Goal: Task Accomplishment & Management: Manage account settings

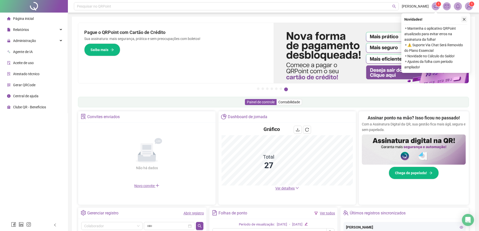
click at [465, 19] on icon "close" at bounding box center [464, 19] width 3 height 3
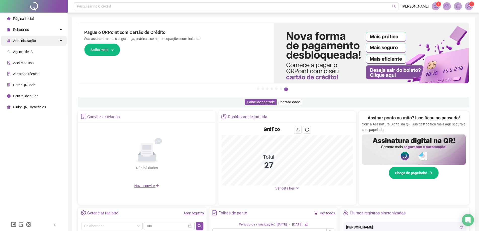
click at [27, 40] on span "Administração" at bounding box center [24, 41] width 23 height 4
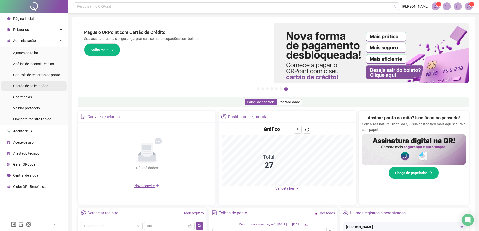
click at [18, 85] on span "Gestão de solicitações" at bounding box center [30, 86] width 35 height 4
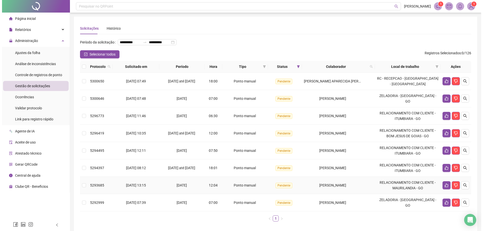
scroll to position [24, 0]
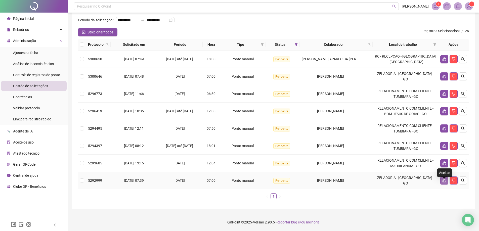
click at [443, 183] on icon "like" at bounding box center [445, 181] width 4 height 4
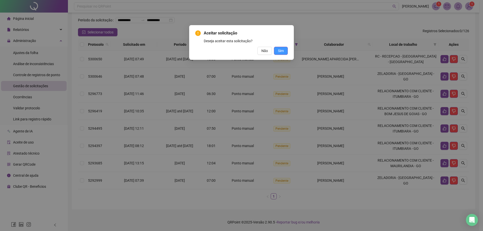
click at [281, 51] on span "Sim" at bounding box center [281, 51] width 6 height 6
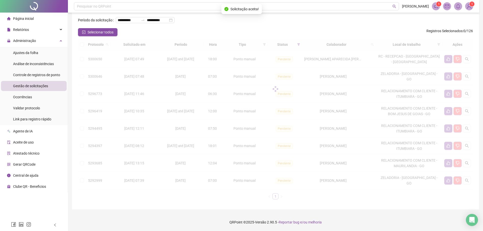
scroll to position [10, 0]
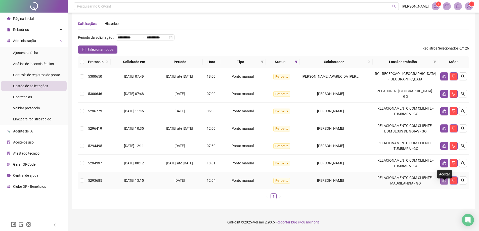
click at [446, 182] on icon "like" at bounding box center [445, 181] width 4 height 4
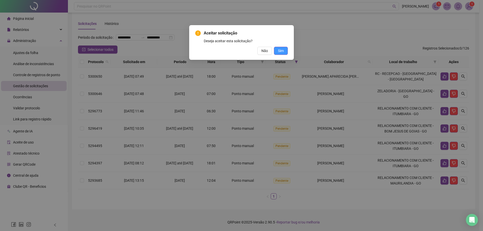
click at [279, 50] on span "Sim" at bounding box center [281, 51] width 6 height 6
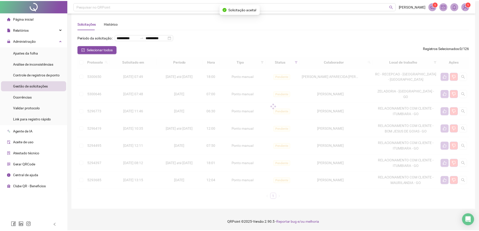
scroll to position [0, 0]
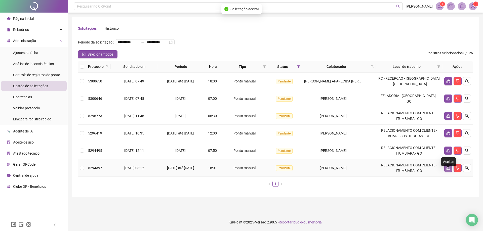
click at [448, 170] on icon "like" at bounding box center [448, 168] width 4 height 4
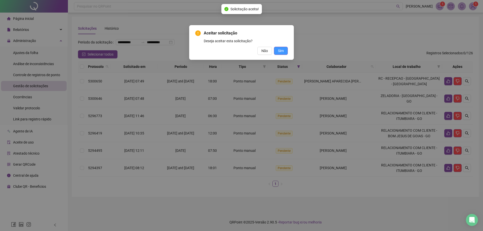
click at [278, 48] on span "Sim" at bounding box center [281, 51] width 6 height 6
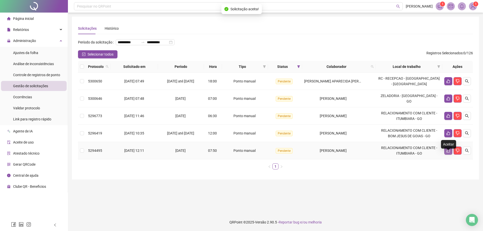
click at [447, 153] on icon "like" at bounding box center [449, 151] width 4 height 4
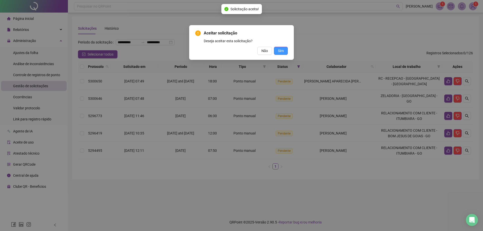
click at [279, 49] on span "Sim" at bounding box center [281, 51] width 6 height 6
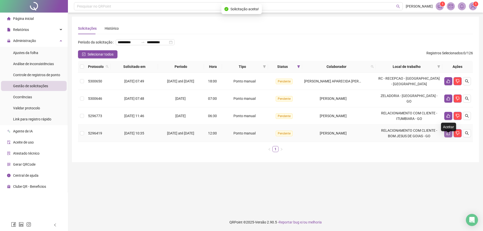
click at [448, 137] on button "button" at bounding box center [448, 133] width 8 height 8
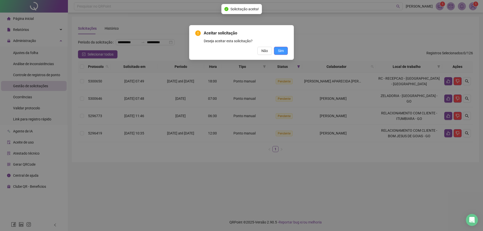
click at [282, 48] on button "Sim" at bounding box center [281, 51] width 14 height 8
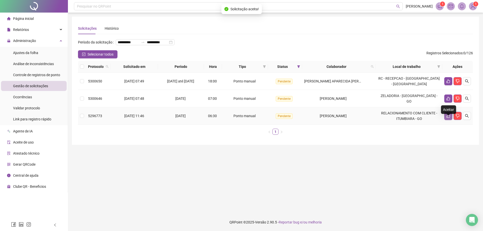
click at [449, 118] on icon "like" at bounding box center [448, 116] width 4 height 4
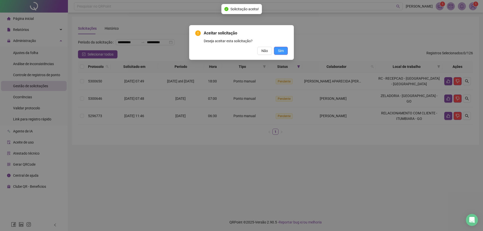
click at [283, 51] on span "Sim" at bounding box center [281, 51] width 6 height 6
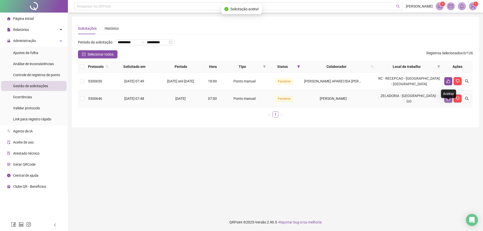
click at [450, 101] on icon "like" at bounding box center [449, 99] width 4 height 4
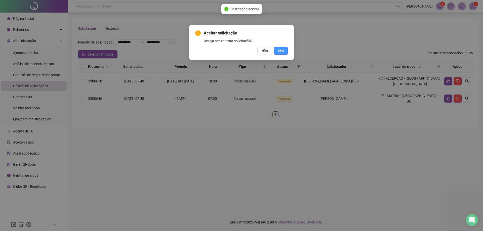
click at [277, 50] on button "Sim" at bounding box center [281, 51] width 14 height 8
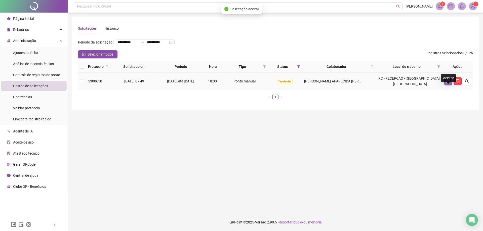
click at [449, 83] on icon "like" at bounding box center [448, 81] width 4 height 4
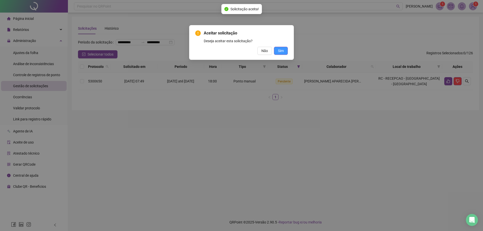
click at [283, 51] on span "Sim" at bounding box center [281, 51] width 6 height 6
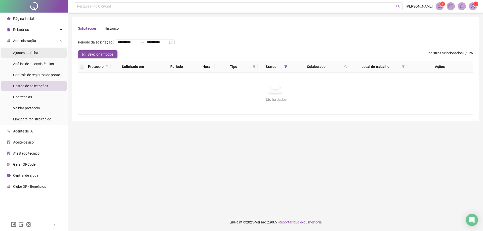
click at [21, 54] on span "Ajustes da folha" at bounding box center [25, 53] width 25 height 4
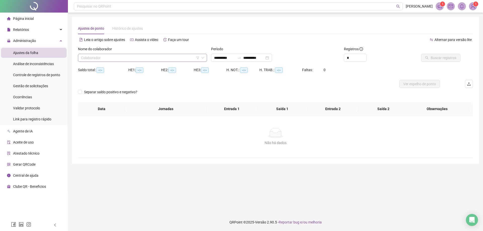
type input "**********"
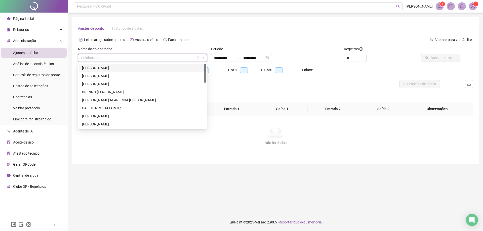
click at [89, 57] on input "search" at bounding box center [140, 58] width 119 height 8
click at [88, 66] on div "[PERSON_NAME]" at bounding box center [142, 68] width 121 height 6
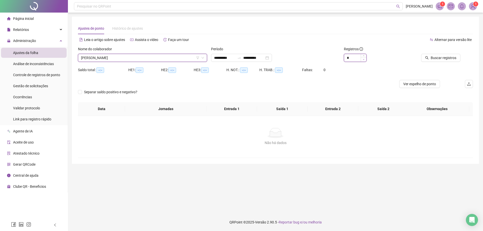
click at [361, 60] on div "*" at bounding box center [355, 58] width 23 height 8
type input "*"
click at [365, 56] on icon "up" at bounding box center [364, 57] width 2 height 2
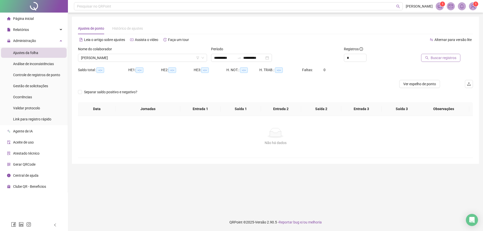
click at [434, 59] on span "Buscar registros" at bounding box center [444, 58] width 26 height 6
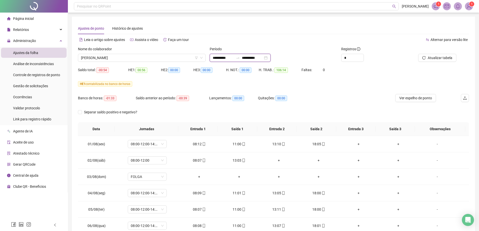
click at [221, 55] on input "**********" at bounding box center [223, 58] width 21 height 6
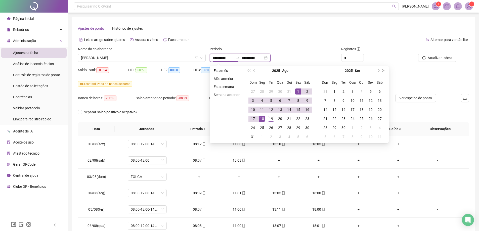
click at [216, 57] on input "**********" at bounding box center [223, 58] width 21 height 6
click at [253, 69] on button "prev-year" at bounding box center [255, 71] width 6 height 10
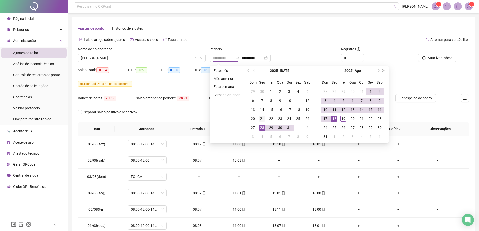
type input "**********"
click at [261, 119] on div "21" at bounding box center [262, 119] width 6 height 6
type input "**********"
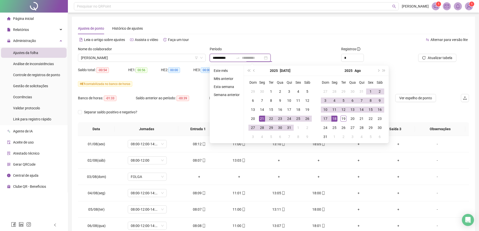
type input "**********"
click at [335, 117] on div "18" at bounding box center [335, 119] width 6 height 6
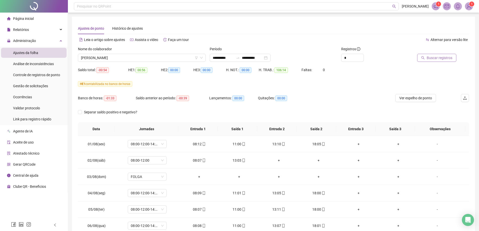
click at [436, 59] on span "Buscar registros" at bounding box center [440, 58] width 26 height 6
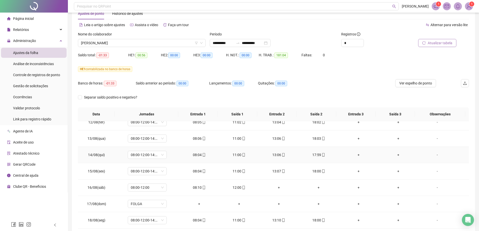
scroll to position [40, 0]
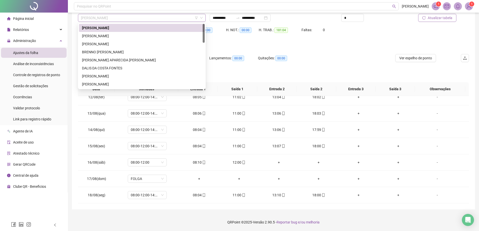
click at [142, 17] on span "[PERSON_NAME]" at bounding box center [142, 18] width 122 height 8
click at [87, 37] on div "[PERSON_NAME]" at bounding box center [142, 36] width 120 height 6
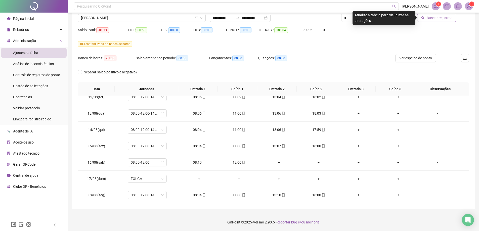
click at [441, 18] on span "Buscar registros" at bounding box center [440, 18] width 26 height 6
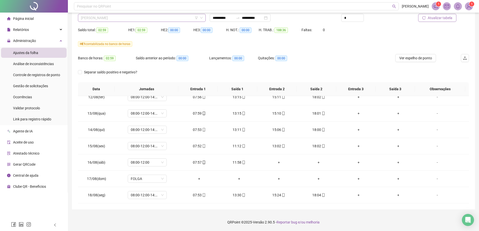
click at [151, 19] on span "[PERSON_NAME]" at bounding box center [142, 18] width 122 height 8
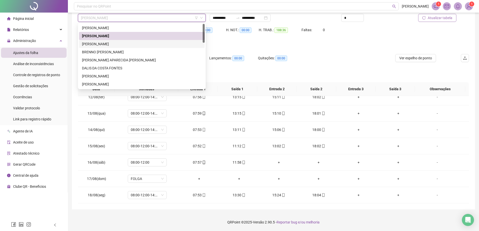
click at [106, 46] on div "[PERSON_NAME]" at bounding box center [142, 44] width 120 height 6
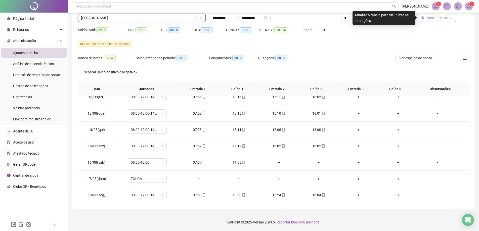
click at [439, 20] on span "Buscar registros" at bounding box center [440, 18] width 26 height 6
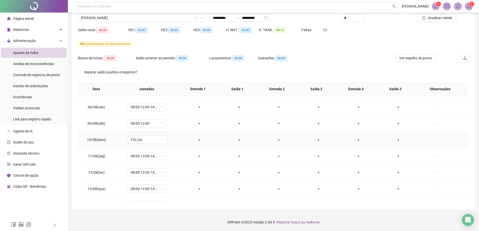
scroll to position [367, 0]
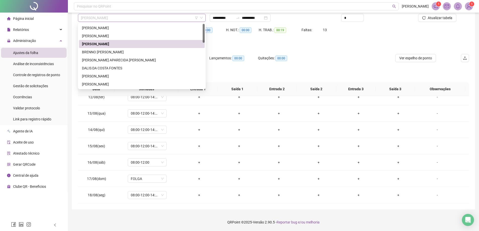
drag, startPoint x: 133, startPoint y: 16, endPoint x: 79, endPoint y: 21, distance: 54.8
click at [79, 21] on div "[PERSON_NAME]" at bounding box center [142, 18] width 128 height 8
drag, startPoint x: 105, startPoint y: 43, endPoint x: 248, endPoint y: 112, distance: 158.8
click at [249, 113] on div "+" at bounding box center [239, 114] width 32 height 6
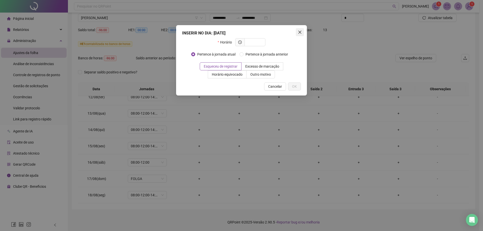
click at [300, 32] on icon "close" at bounding box center [300, 32] width 3 height 3
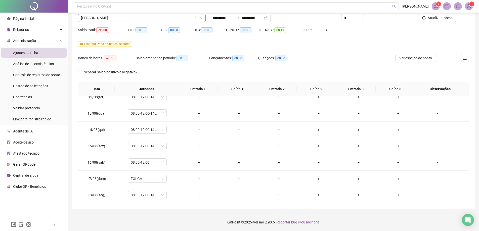
click at [137, 18] on span "[PERSON_NAME]" at bounding box center [142, 18] width 122 height 8
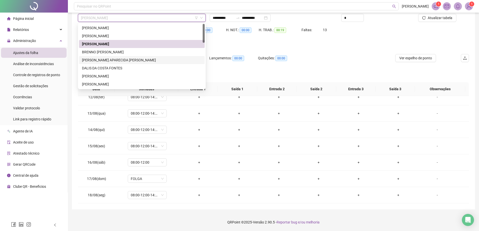
click at [90, 52] on div "BRENNO [PERSON_NAME]" at bounding box center [142, 52] width 120 height 6
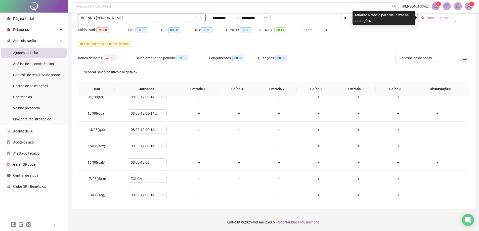
click at [441, 18] on span "Buscar registros" at bounding box center [440, 18] width 26 height 6
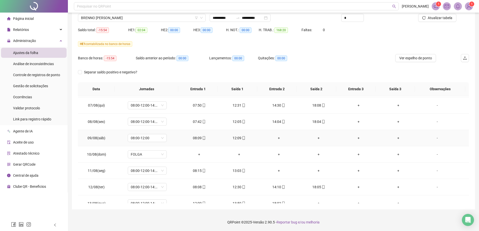
scroll to position [302, 0]
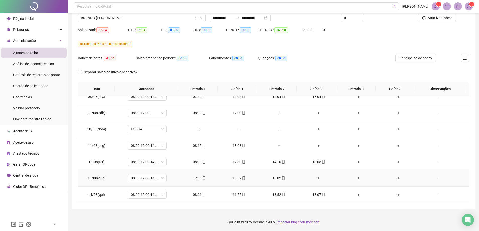
click at [314, 178] on div "+" at bounding box center [319, 179] width 32 height 6
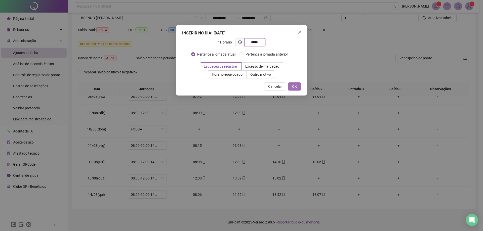
type input "*****"
click at [290, 87] on button "OK" at bounding box center [294, 87] width 13 height 8
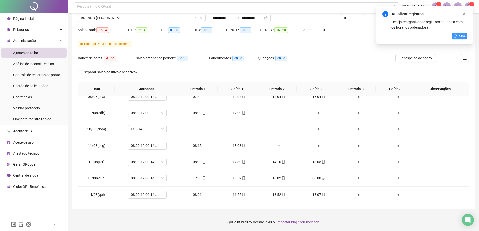
click at [462, 37] on span "Sim" at bounding box center [463, 36] width 6 height 6
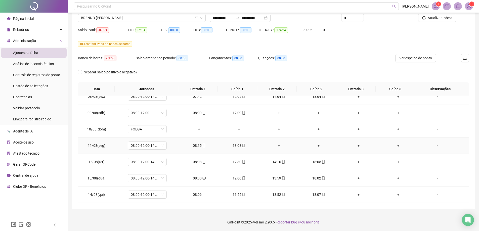
click at [437, 146] on div "-" at bounding box center [438, 146] width 30 height 6
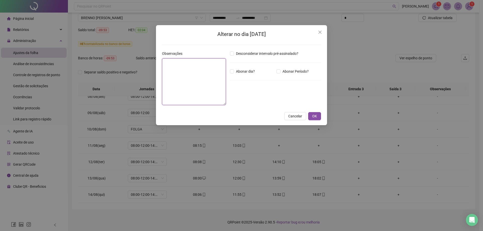
click at [179, 72] on textarea at bounding box center [194, 81] width 64 height 47
click at [321, 33] on icon "close" at bounding box center [320, 32] width 3 height 3
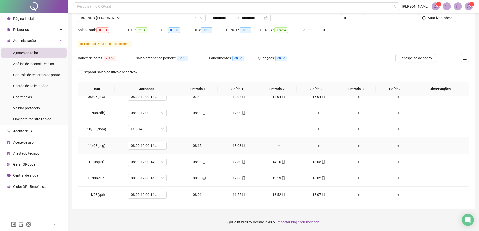
click at [274, 147] on div "+" at bounding box center [279, 146] width 32 height 6
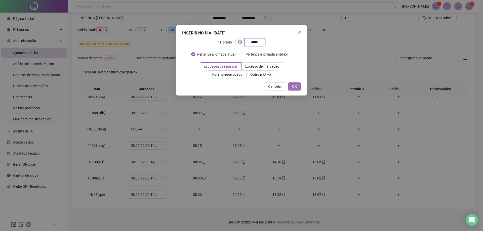
type input "*****"
click at [294, 85] on span "OK" at bounding box center [294, 87] width 5 height 6
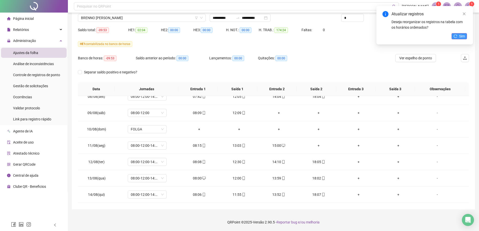
click at [462, 36] on span "Sim" at bounding box center [463, 36] width 6 height 6
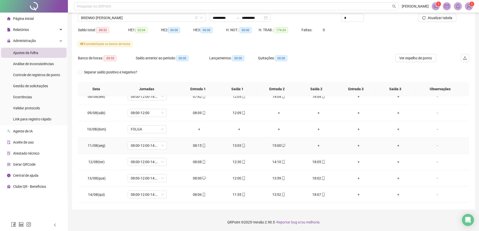
click at [314, 146] on div "+" at bounding box center [319, 146] width 32 height 6
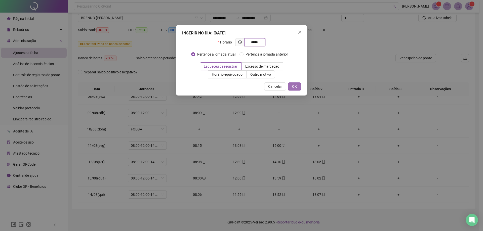
type input "*****"
click at [295, 88] on span "OK" at bounding box center [294, 87] width 5 height 6
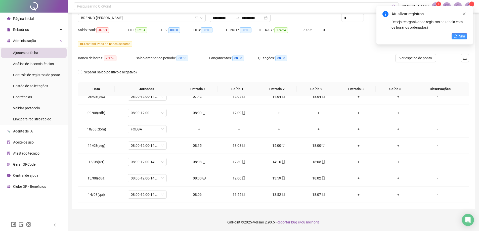
click at [465, 38] on span "Sim" at bounding box center [463, 36] width 6 height 6
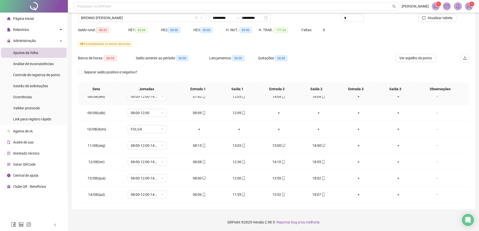
scroll to position [367, 0]
click at [319, 147] on div "+" at bounding box center [319, 146] width 32 height 6
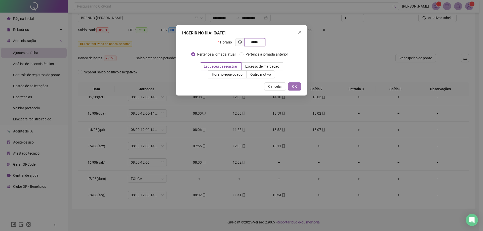
type input "*****"
click at [293, 83] on button "OK" at bounding box center [294, 87] width 13 height 8
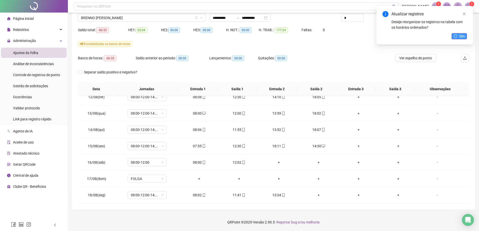
click at [460, 38] on button "Sim" at bounding box center [459, 36] width 15 height 6
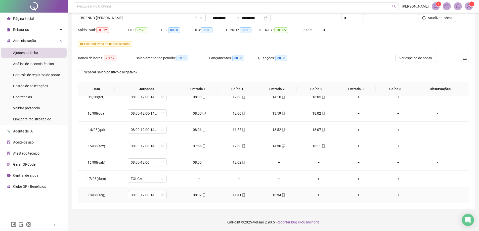
click at [319, 196] on div "+" at bounding box center [319, 196] width 32 height 6
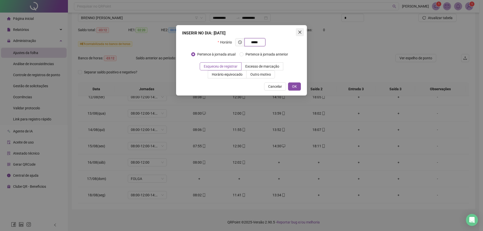
type input "*****"
click at [299, 30] on button "Close" at bounding box center [300, 32] width 8 height 8
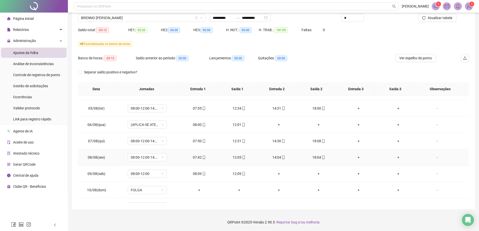
scroll to position [90, 0]
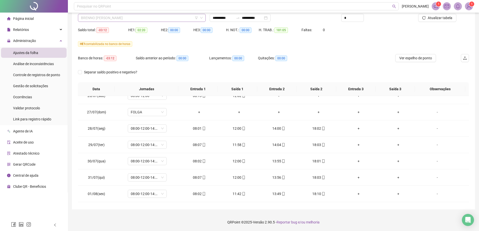
click at [142, 18] on span "BRENNO [PERSON_NAME]" at bounding box center [142, 18] width 122 height 8
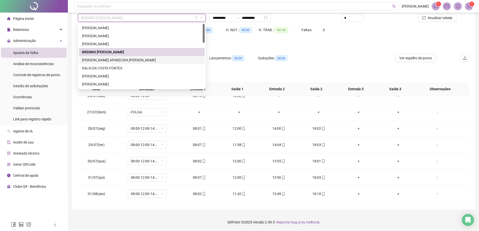
click at [88, 60] on div "[PERSON_NAME] APARECIDA [PERSON_NAME]" at bounding box center [142, 60] width 120 height 6
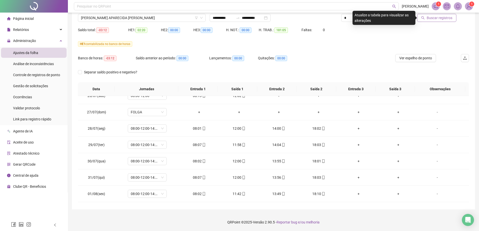
click at [442, 19] on span "Buscar registros" at bounding box center [440, 18] width 26 height 6
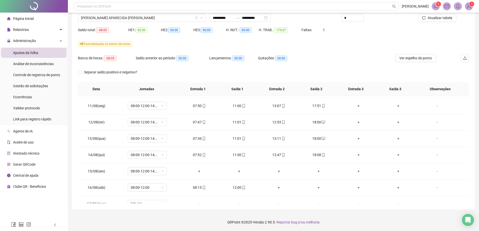
scroll to position [367, 0]
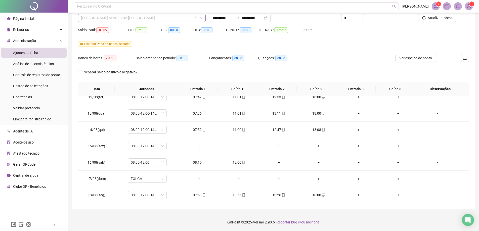
click at [173, 16] on span "[PERSON_NAME] APARECIDA [PERSON_NAME]" at bounding box center [142, 18] width 122 height 8
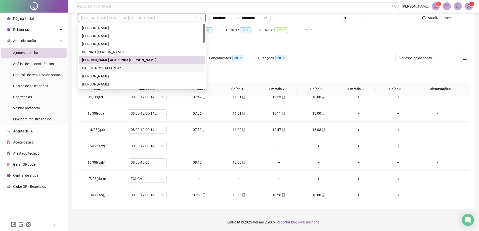
click at [104, 68] on div "DALIS DA COSTA FONTES" at bounding box center [142, 68] width 120 height 6
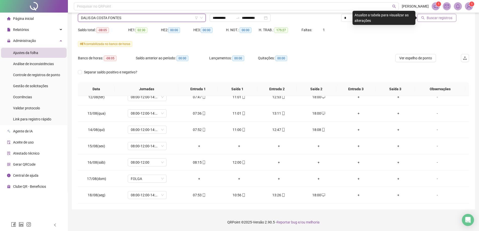
click at [432, 17] on span "Buscar registros" at bounding box center [440, 18] width 26 height 6
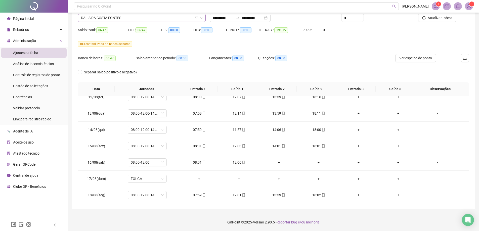
click at [128, 18] on span "DALIS DA COSTA FONTES" at bounding box center [142, 18] width 122 height 8
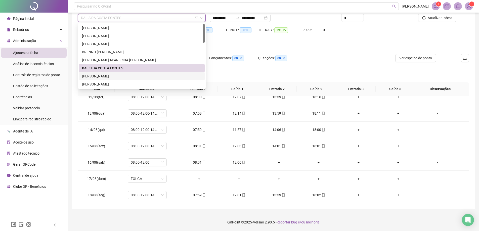
click at [89, 75] on div "[PERSON_NAME]" at bounding box center [142, 76] width 120 height 6
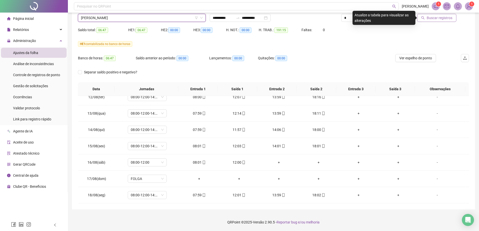
click at [425, 18] on icon "search" at bounding box center [424, 18] width 4 height 4
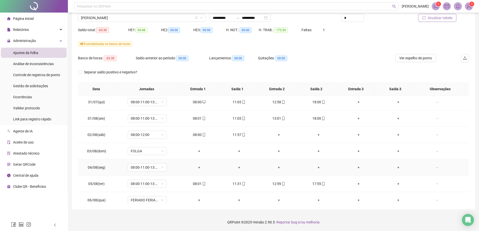
scroll to position [191, 0]
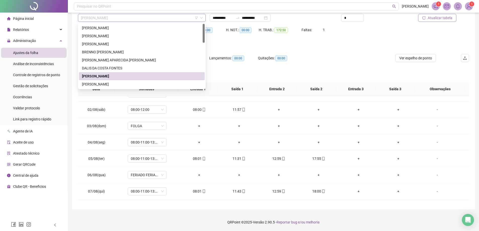
click at [141, 19] on span "[PERSON_NAME]" at bounding box center [142, 18] width 122 height 8
click at [96, 84] on div "[PERSON_NAME]" at bounding box center [142, 85] width 120 height 6
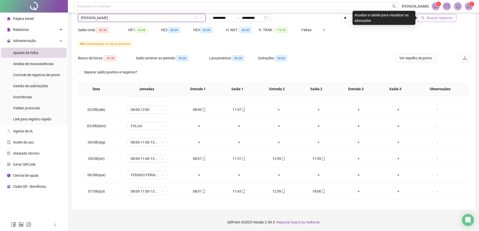
click at [435, 22] on button "Buscar registros" at bounding box center [437, 18] width 39 height 8
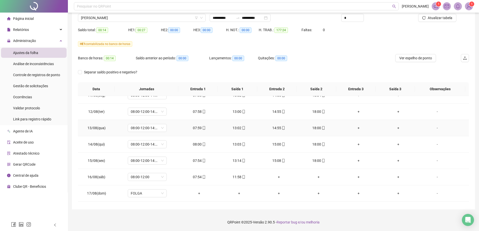
scroll to position [367, 0]
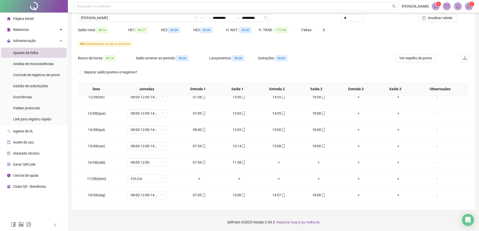
click at [148, 13] on div "Nome do colaborador" at bounding box center [142, 10] width 128 height 8
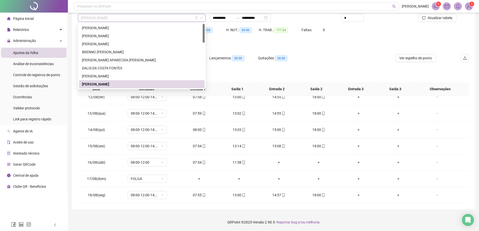
click at [144, 19] on span "[PERSON_NAME]" at bounding box center [142, 18] width 122 height 8
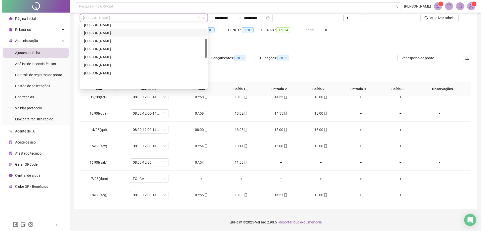
scroll to position [50, 0]
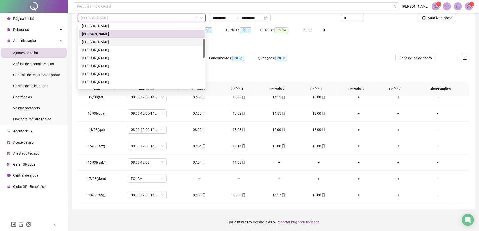
click at [92, 43] on div "[PERSON_NAME]" at bounding box center [142, 42] width 120 height 6
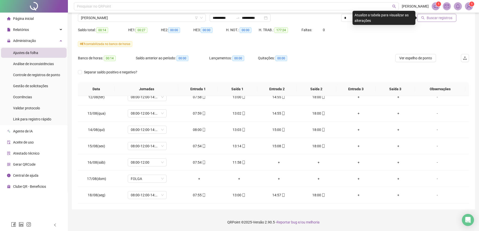
click at [446, 20] on span "Buscar registros" at bounding box center [440, 18] width 26 height 6
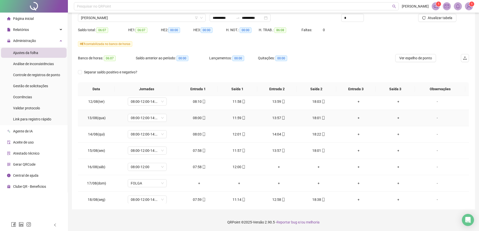
scroll to position [105, 0]
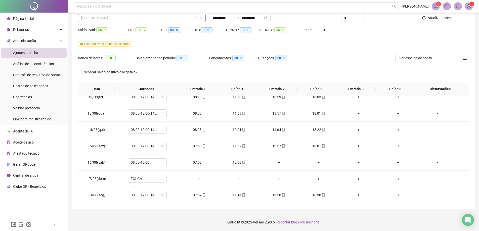
click at [161, 19] on span "[PERSON_NAME]" at bounding box center [142, 18] width 122 height 8
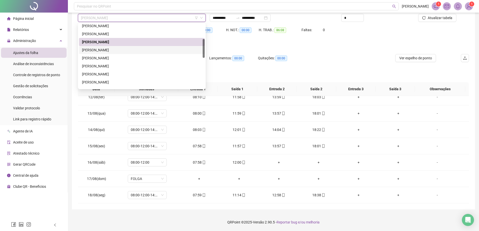
click at [100, 51] on div "[PERSON_NAME]" at bounding box center [142, 50] width 120 height 6
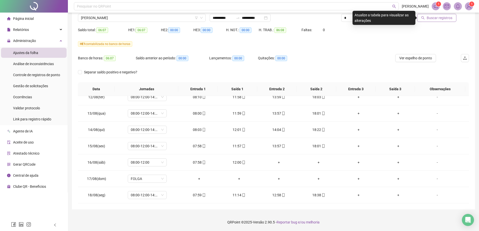
click at [436, 21] on button "Buscar registros" at bounding box center [437, 18] width 39 height 8
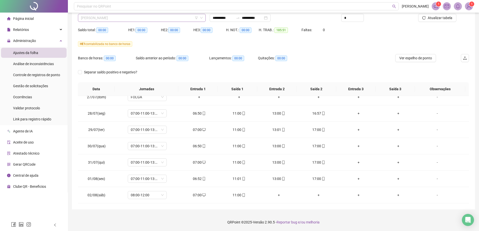
click at [132, 19] on span "[PERSON_NAME]" at bounding box center [142, 18] width 122 height 8
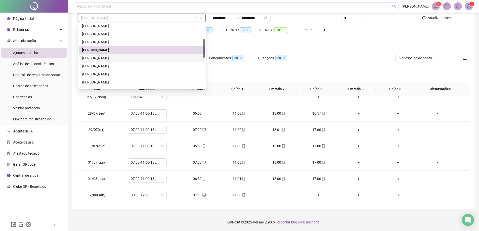
click at [90, 59] on div "[PERSON_NAME]" at bounding box center [142, 58] width 120 height 6
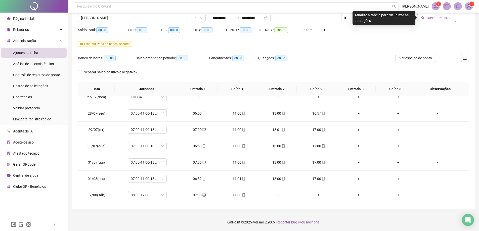
click at [441, 19] on span "Buscar registros" at bounding box center [440, 18] width 26 height 6
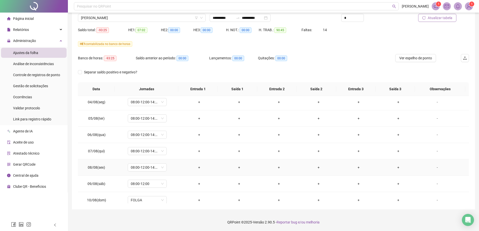
scroll to position [367, 0]
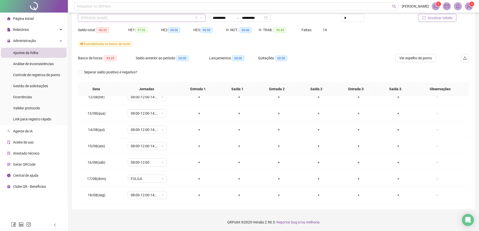
click at [140, 18] on span "[PERSON_NAME]" at bounding box center [142, 18] width 122 height 8
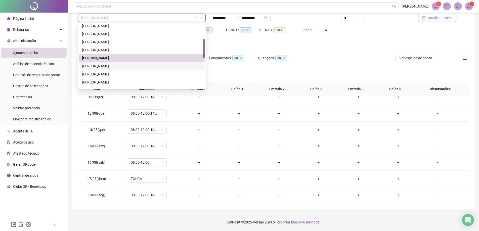
click at [105, 65] on div "[PERSON_NAME]" at bounding box center [142, 66] width 120 height 6
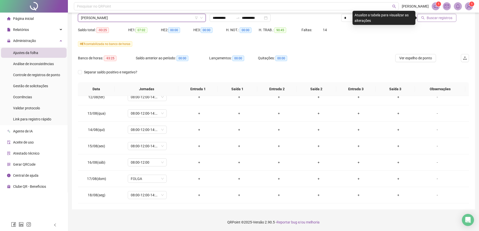
click at [434, 14] on button "Buscar registros" at bounding box center [437, 18] width 39 height 8
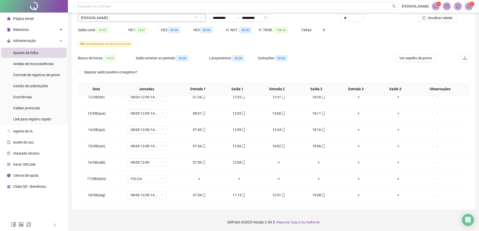
click at [144, 19] on span "[PERSON_NAME]" at bounding box center [142, 18] width 122 height 8
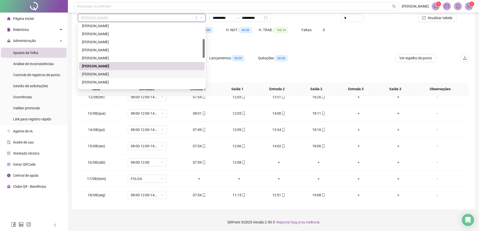
click at [89, 74] on div "[PERSON_NAME]" at bounding box center [142, 74] width 120 height 6
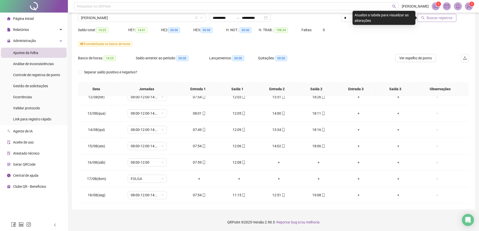
click at [442, 15] on button "Buscar registros" at bounding box center [437, 18] width 39 height 8
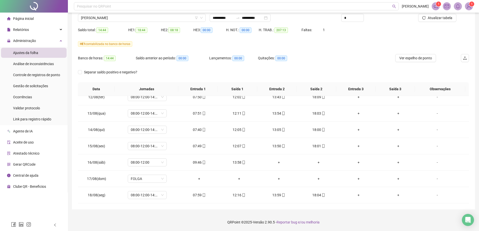
scroll to position [241, 0]
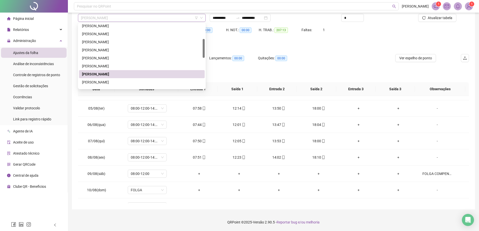
click at [149, 19] on span "[PERSON_NAME]" at bounding box center [142, 18] width 122 height 8
click at [89, 80] on div "[PERSON_NAME]" at bounding box center [142, 83] width 120 height 6
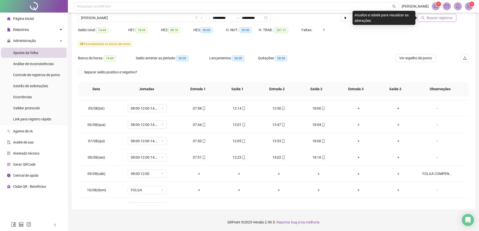
click at [433, 20] on span "Buscar registros" at bounding box center [440, 18] width 26 height 6
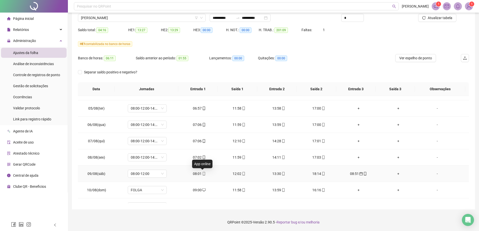
click at [202, 172] on icon "mobile" at bounding box center [204, 174] width 4 height 4
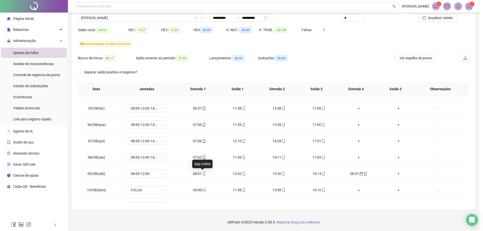
type input "**********"
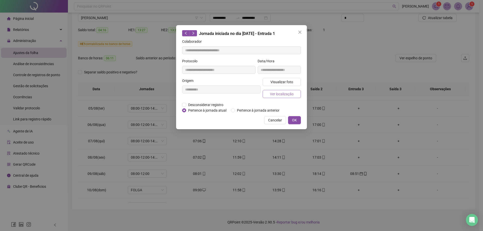
click at [279, 93] on span "Ver localização" at bounding box center [282, 94] width 24 height 6
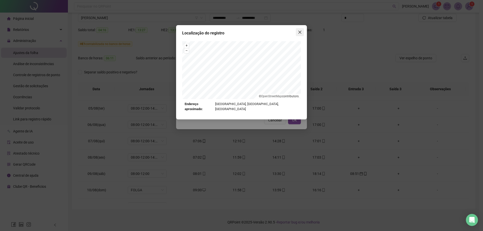
click at [300, 31] on icon "close" at bounding box center [300, 32] width 4 height 4
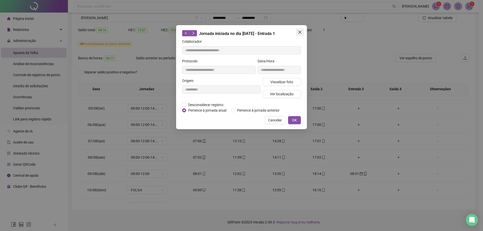
click at [300, 31] on icon "close" at bounding box center [300, 32] width 4 height 4
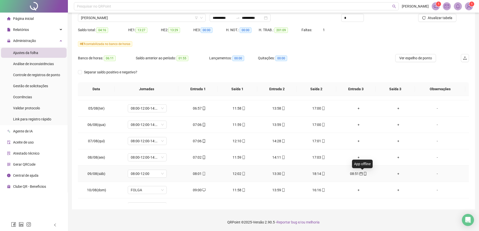
click at [364, 174] on icon "mobile" at bounding box center [366, 174] width 4 height 4
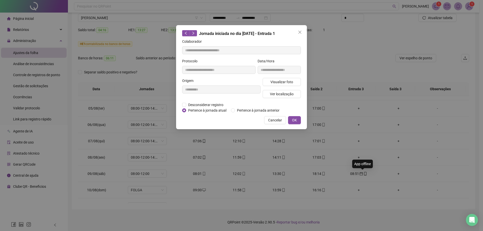
type input "**********"
click at [276, 94] on span "Ver localização" at bounding box center [282, 94] width 24 height 6
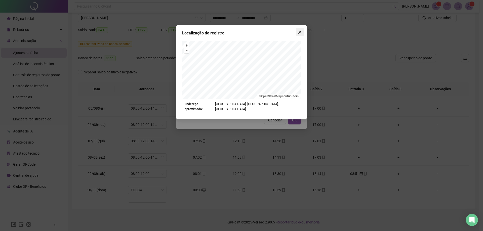
click at [300, 33] on icon "close" at bounding box center [300, 32] width 3 height 3
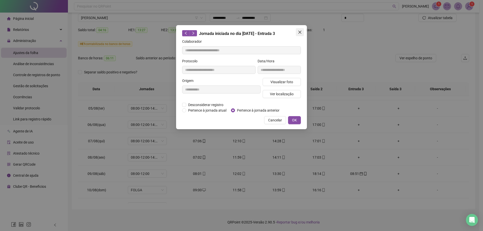
click at [300, 29] on button "Close" at bounding box center [300, 32] width 8 height 8
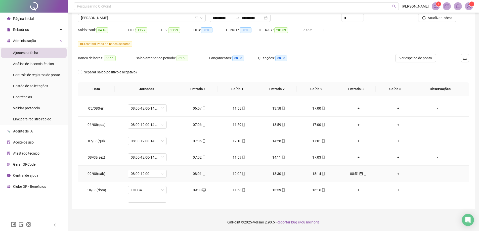
click at [357, 171] on div "08:51" at bounding box center [359, 174] width 32 height 6
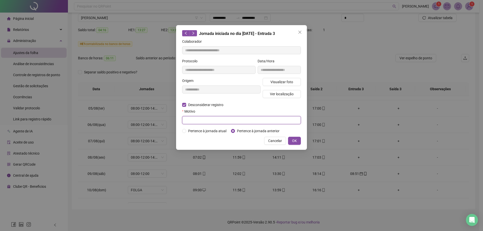
click at [192, 120] on input "text" at bounding box center [241, 120] width 119 height 8
type input "**********"
click at [296, 142] on span "OK" at bounding box center [294, 141] width 5 height 6
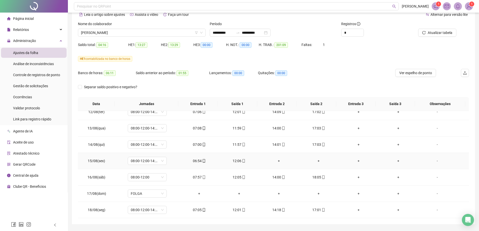
scroll to position [40, 0]
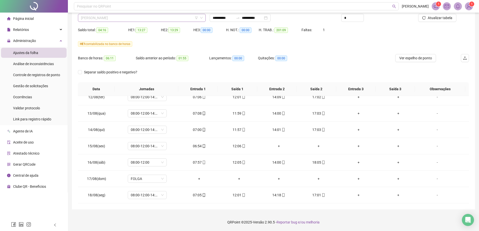
click at [149, 17] on span "[PERSON_NAME]" at bounding box center [142, 18] width 122 height 8
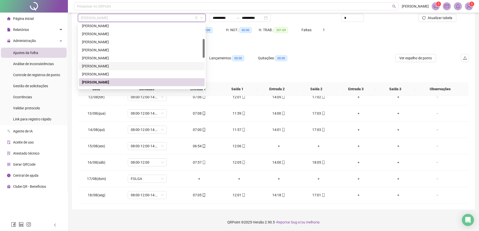
scroll to position [76, 0]
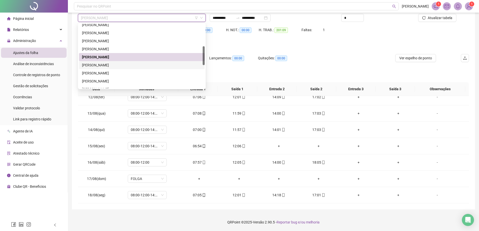
click at [94, 66] on div "[PERSON_NAME]" at bounding box center [142, 65] width 120 height 6
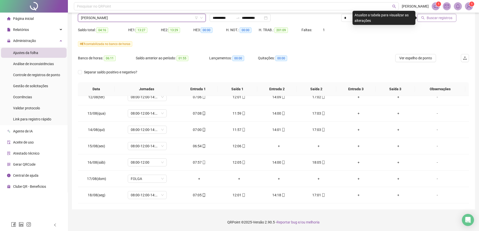
click at [435, 19] on span "Buscar registros" at bounding box center [440, 18] width 26 height 6
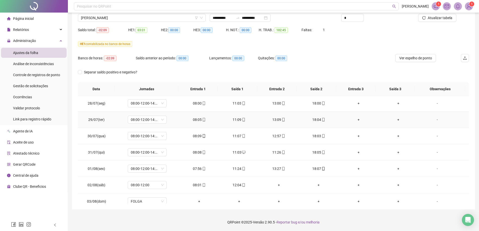
scroll to position [0, 0]
click at [237, 185] on div "+" at bounding box center [239, 186] width 32 height 6
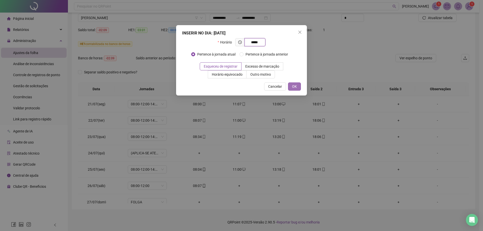
type input "*****"
click at [299, 89] on button "OK" at bounding box center [294, 87] width 13 height 8
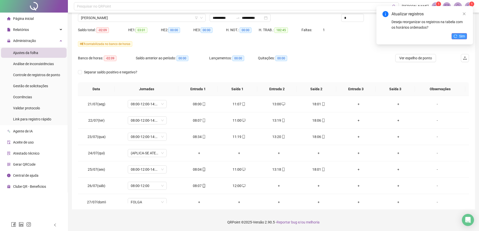
click at [466, 35] on button "Sim" at bounding box center [459, 36] width 15 height 6
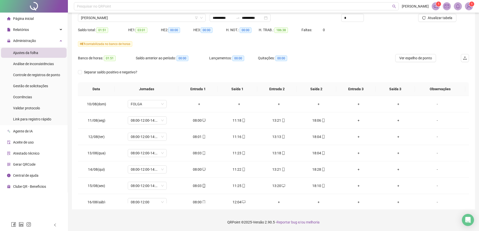
scroll to position [367, 0]
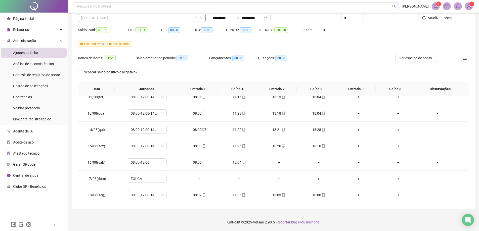
click at [142, 17] on span "[PERSON_NAME]" at bounding box center [142, 18] width 122 height 8
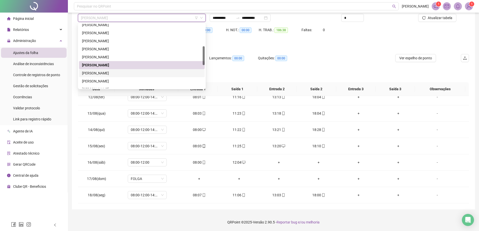
click at [87, 72] on div "[PERSON_NAME]" at bounding box center [142, 73] width 120 height 6
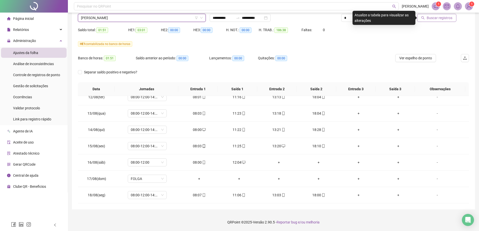
click at [445, 20] on span "Buscar registros" at bounding box center [440, 18] width 26 height 6
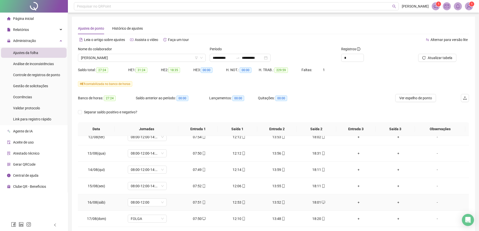
scroll to position [40, 0]
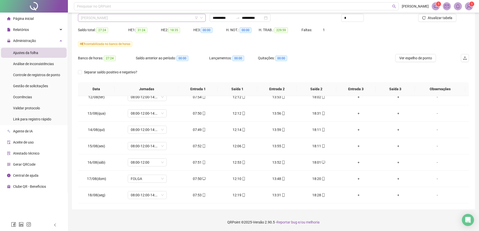
click at [152, 19] on span "[PERSON_NAME]" at bounding box center [142, 18] width 122 height 8
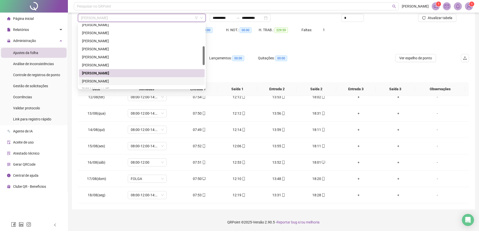
click at [100, 80] on div "[PERSON_NAME]" at bounding box center [142, 82] width 120 height 6
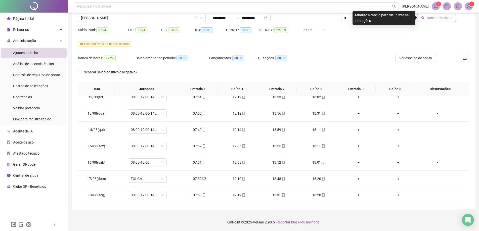
click at [442, 19] on span "Buscar registros" at bounding box center [440, 18] width 26 height 6
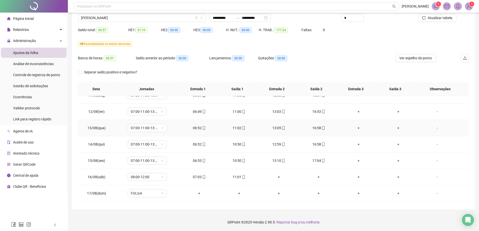
scroll to position [367, 0]
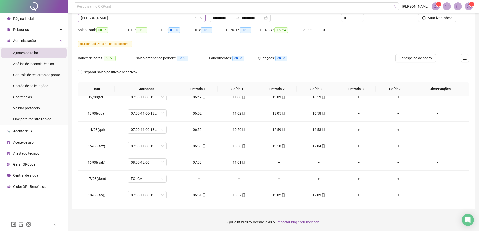
click at [144, 17] on span "[PERSON_NAME]" at bounding box center [142, 18] width 122 height 8
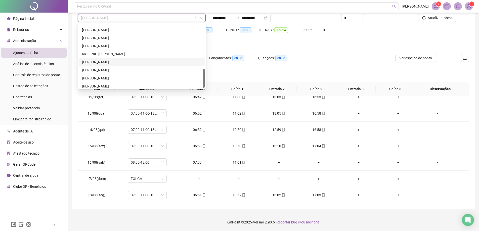
scroll to position [101, 0]
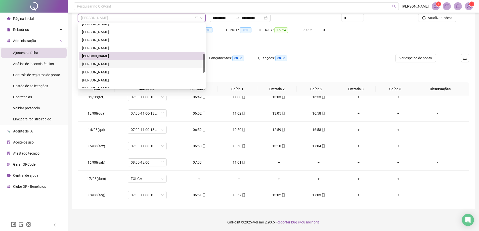
click at [96, 65] on div "[PERSON_NAME]" at bounding box center [142, 64] width 120 height 6
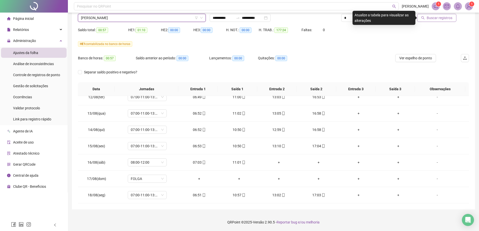
click at [437, 18] on span "Buscar registros" at bounding box center [440, 18] width 26 height 6
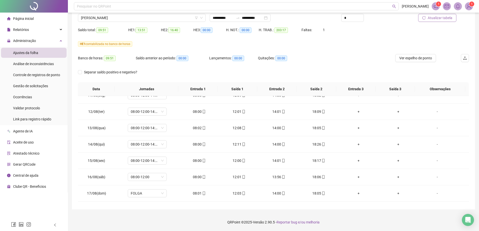
scroll to position [367, 0]
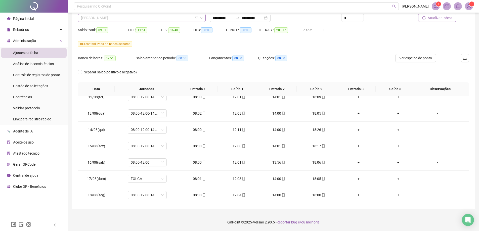
click at [136, 20] on span "[PERSON_NAME]" at bounding box center [142, 18] width 122 height 8
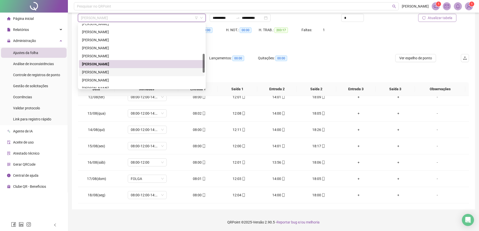
click at [102, 73] on div "[PERSON_NAME]" at bounding box center [142, 72] width 120 height 6
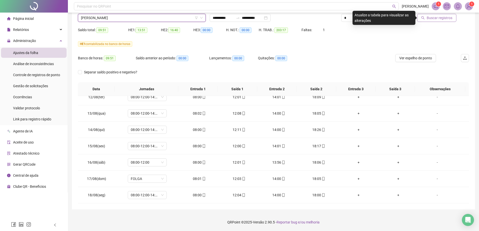
click at [441, 18] on span "Buscar registros" at bounding box center [440, 18] width 26 height 6
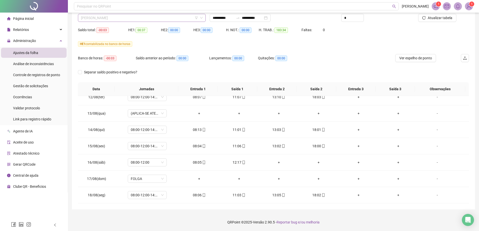
click at [127, 19] on span "[PERSON_NAME]" at bounding box center [142, 18] width 122 height 8
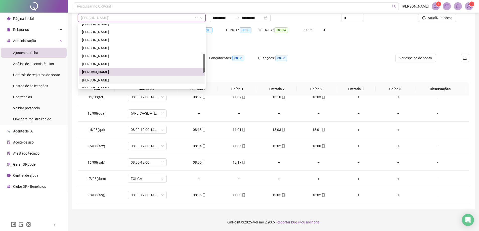
click at [90, 81] on div "[PERSON_NAME]" at bounding box center [142, 81] width 120 height 6
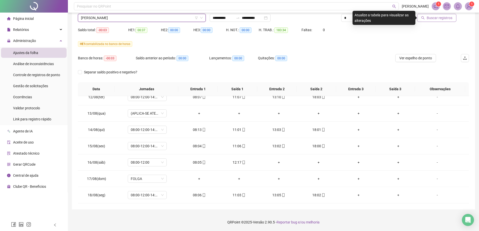
click at [428, 19] on button "Buscar registros" at bounding box center [437, 18] width 39 height 8
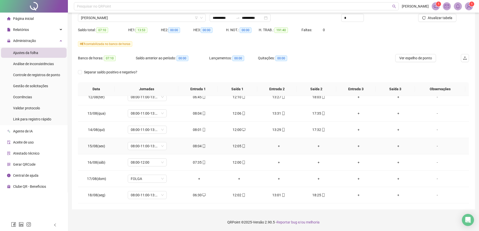
click at [277, 143] on div "+" at bounding box center [279, 146] width 32 height 6
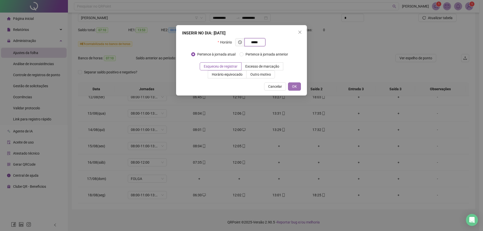
type input "*****"
click at [298, 84] on button "OK" at bounding box center [294, 87] width 13 height 8
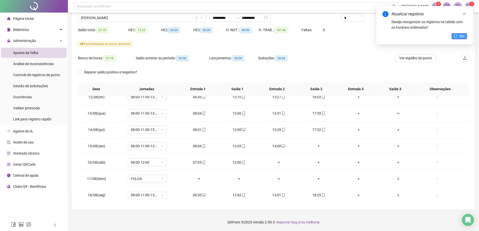
click at [457, 36] on icon "reload" at bounding box center [456, 36] width 4 height 4
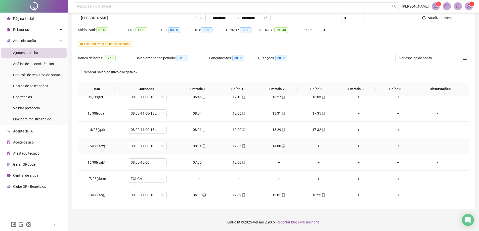
click at [315, 147] on div "+" at bounding box center [319, 146] width 32 height 6
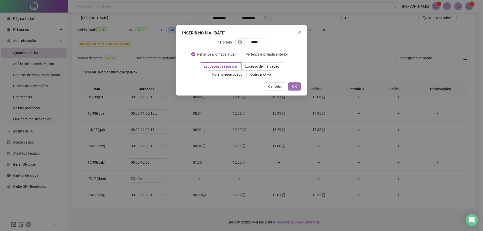
type input "*****"
click at [295, 85] on span "OK" at bounding box center [294, 87] width 5 height 6
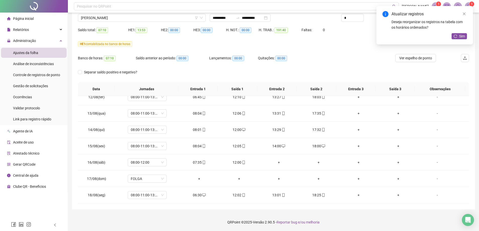
click at [462, 39] on div "Sim" at bounding box center [459, 36] width 15 height 6
click at [461, 37] on span "Sim" at bounding box center [463, 36] width 6 height 6
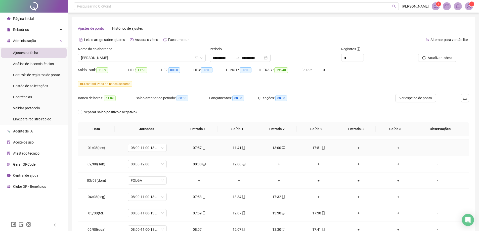
scroll to position [201, 0]
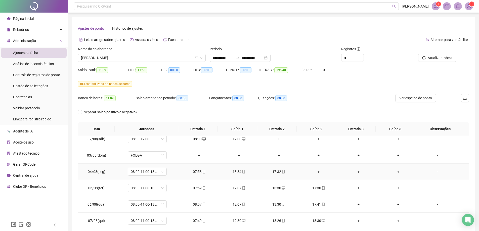
click at [312, 173] on div "+" at bounding box center [319, 172] width 32 height 6
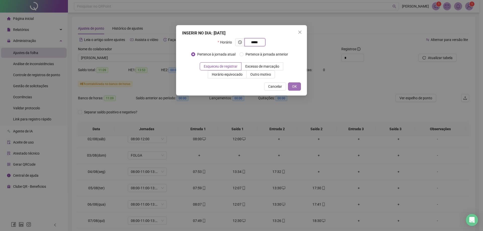
type input "*****"
click at [292, 85] on button "OK" at bounding box center [294, 87] width 13 height 8
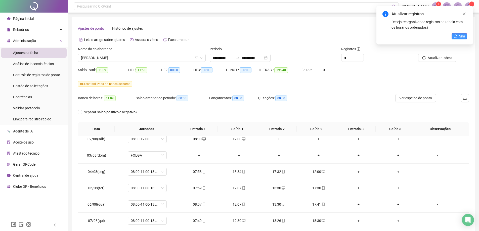
click at [462, 36] on span "Sim" at bounding box center [463, 36] width 6 height 6
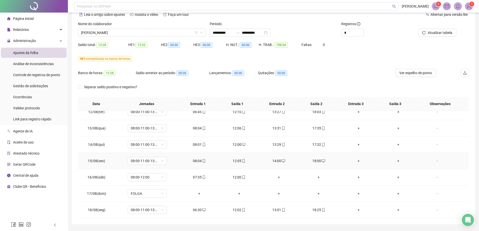
scroll to position [40, 0]
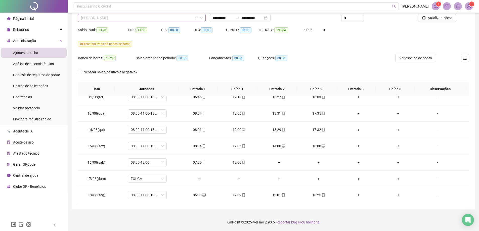
click at [124, 19] on span "[PERSON_NAME]" at bounding box center [142, 18] width 122 height 8
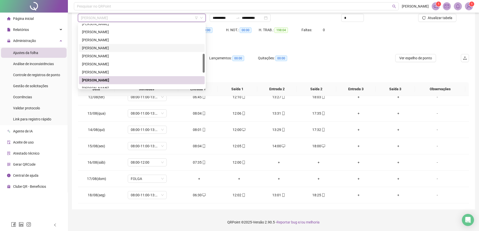
scroll to position [126, 0]
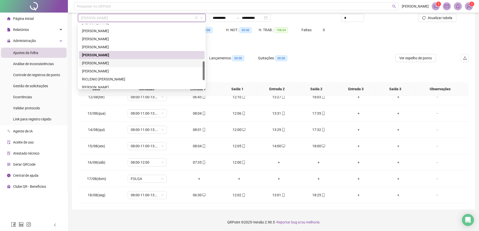
click at [97, 63] on div "[PERSON_NAME]" at bounding box center [142, 63] width 120 height 6
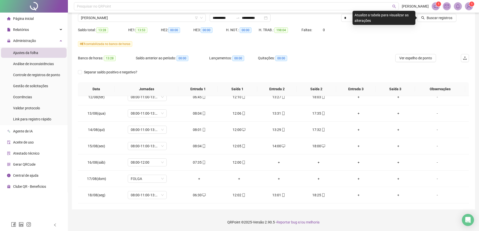
click at [442, 22] on div "Buscar registros" at bounding box center [438, 16] width 66 height 20
click at [439, 18] on span "Buscar registros" at bounding box center [440, 18] width 26 height 6
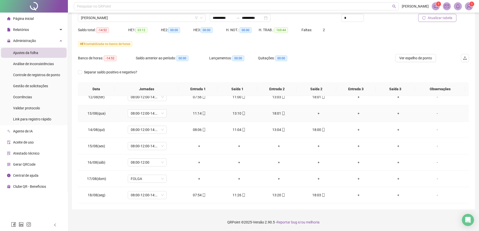
click at [315, 111] on div "+" at bounding box center [319, 114] width 32 height 6
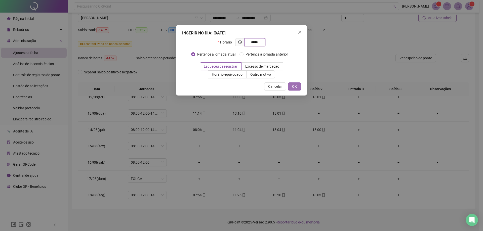
type input "*****"
click at [298, 85] on button "OK" at bounding box center [294, 87] width 13 height 8
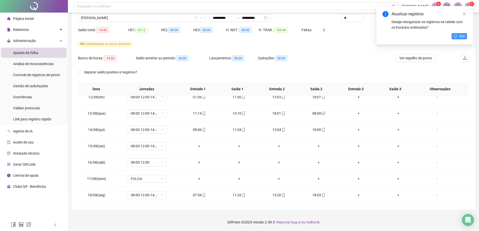
click at [461, 37] on span "Sim" at bounding box center [463, 36] width 6 height 6
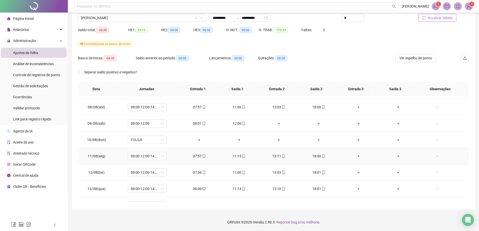
scroll to position [367, 0]
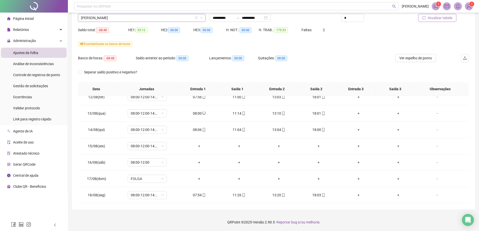
click at [155, 19] on span "[PERSON_NAME]" at bounding box center [142, 18] width 122 height 8
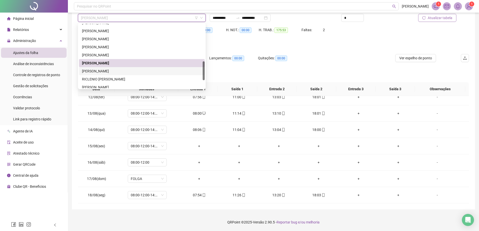
click at [111, 68] on div "[PERSON_NAME]" at bounding box center [142, 71] width 126 height 8
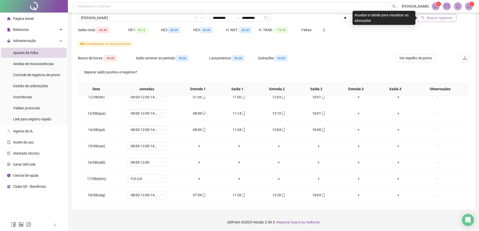
click at [431, 17] on span "Buscar registros" at bounding box center [440, 18] width 26 height 6
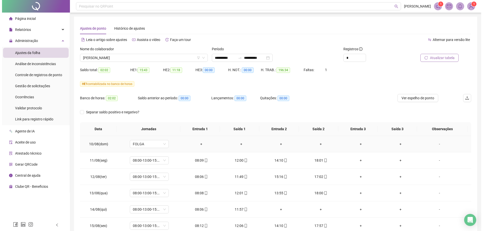
scroll to position [352, 0]
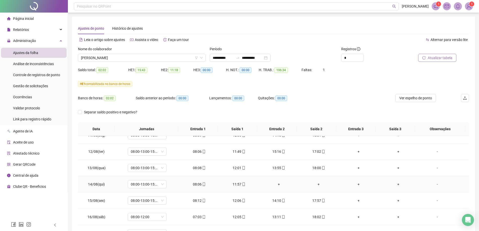
click at [434, 185] on div "-" at bounding box center [438, 185] width 30 height 6
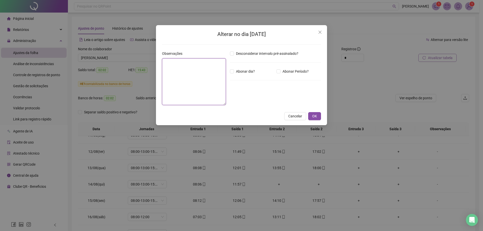
click at [190, 76] on textarea at bounding box center [194, 81] width 64 height 47
type textarea "**********"
click at [258, 99] on icon "close-circle" at bounding box center [256, 99] width 4 height 4
click at [247, 97] on input at bounding box center [243, 99] width 20 height 6
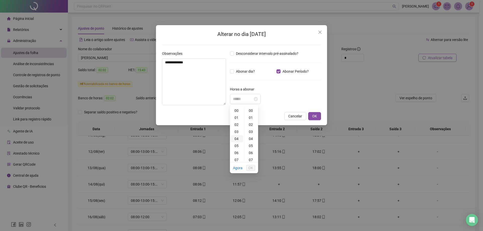
click at [238, 137] on div "04" at bounding box center [237, 138] width 12 height 7
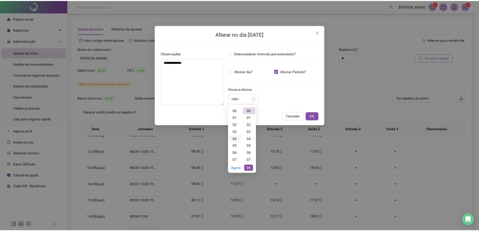
scroll to position [28, 0]
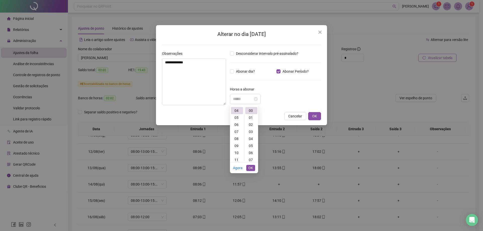
type input "*****"
click at [252, 168] on span "OK" at bounding box center [250, 168] width 5 height 6
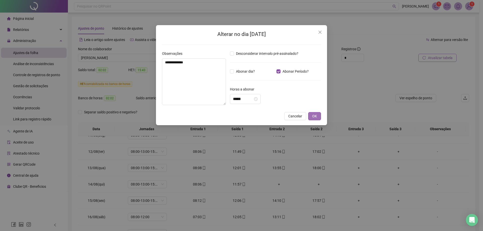
click at [315, 117] on span "OK" at bounding box center [314, 117] width 5 height 6
click at [314, 115] on span "OK" at bounding box center [314, 117] width 5 height 6
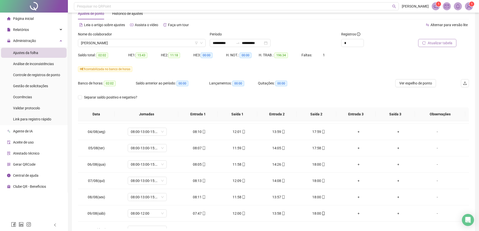
scroll to position [302, 0]
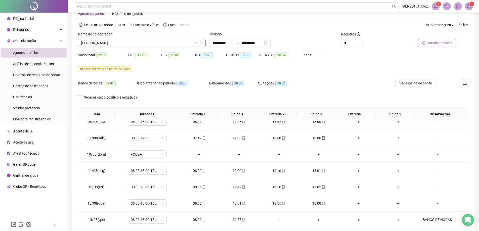
click at [159, 42] on span "[PERSON_NAME]" at bounding box center [142, 43] width 122 height 8
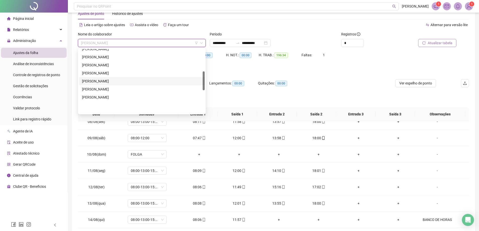
scroll to position [76, 0]
click at [96, 83] on div "[PERSON_NAME]" at bounding box center [142, 83] width 120 height 6
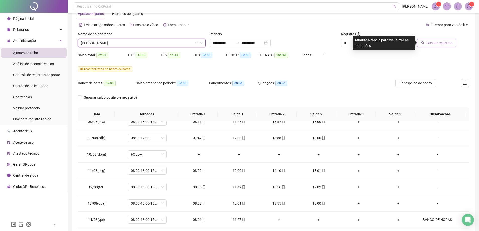
click at [447, 40] on button "Buscar registros" at bounding box center [437, 43] width 39 height 8
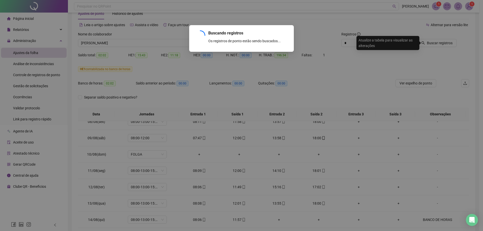
click at [446, 41] on div "Buscando registros Os registros de ponto estão sendo buscados... OK" at bounding box center [241, 115] width 483 height 231
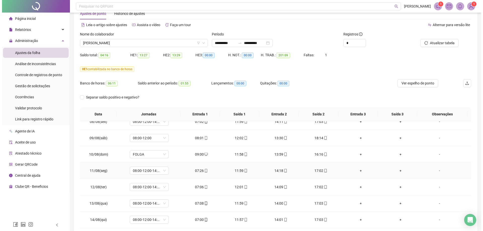
scroll to position [367, 0]
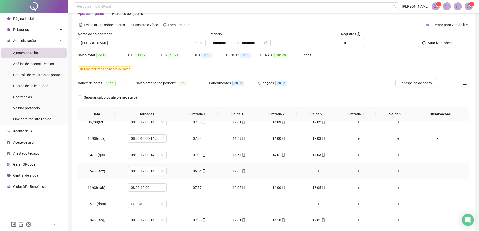
click at [433, 171] on div "-" at bounding box center [438, 172] width 30 height 6
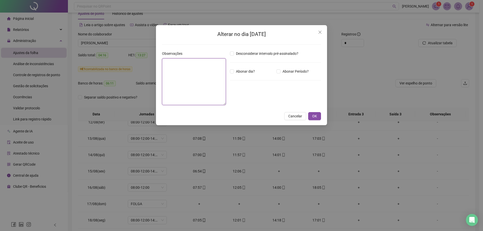
click at [183, 70] on textarea at bounding box center [194, 81] width 64 height 47
type textarea "**********"
click at [248, 100] on input "*****" at bounding box center [243, 99] width 20 height 6
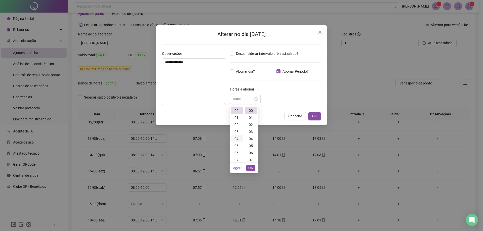
click at [241, 139] on div "04" at bounding box center [237, 138] width 12 height 7
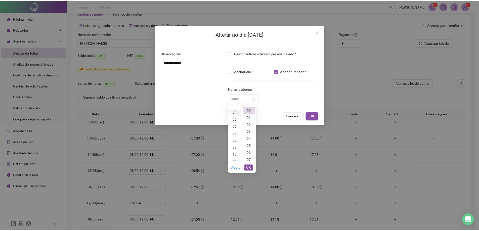
scroll to position [28, 0]
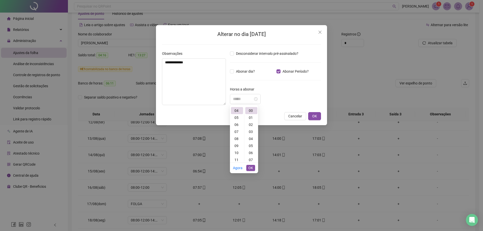
type input "*****"
click at [251, 169] on span "OK" at bounding box center [250, 168] width 5 height 6
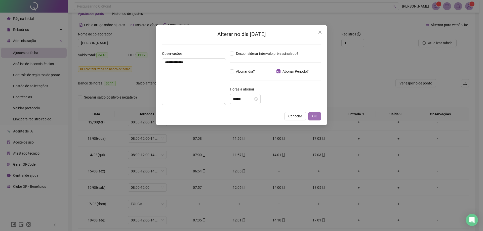
click at [310, 116] on button "OK" at bounding box center [314, 116] width 13 height 8
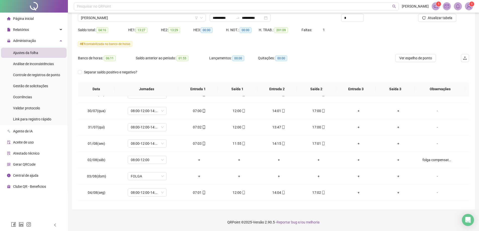
scroll to position [40, 0]
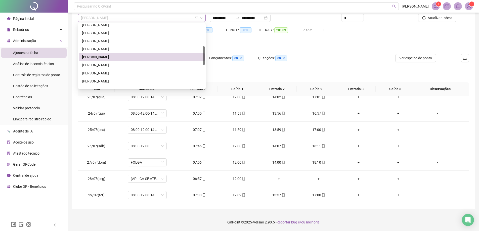
click at [140, 17] on span "[PERSON_NAME]" at bounding box center [142, 18] width 122 height 8
click at [90, 65] on div "[PERSON_NAME]" at bounding box center [142, 65] width 120 height 6
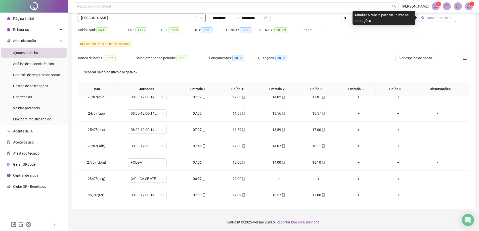
click at [446, 19] on span "Buscar registros" at bounding box center [440, 18] width 26 height 6
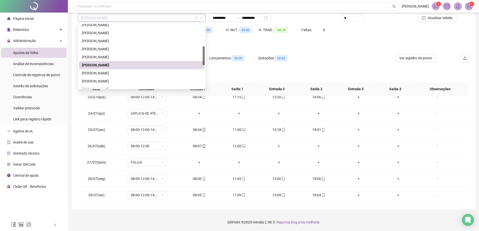
click at [143, 17] on span "[PERSON_NAME]" at bounding box center [142, 18] width 122 height 8
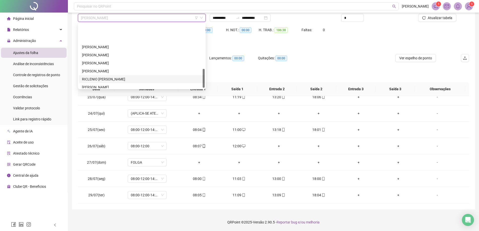
scroll to position [153, 0]
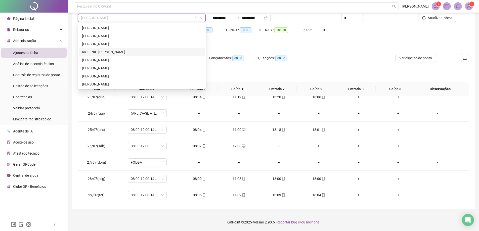
click at [85, 51] on div "RICLENIO [PERSON_NAME]" at bounding box center [142, 52] width 120 height 6
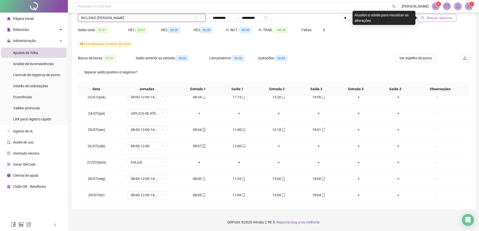
click at [442, 18] on span "Buscar registros" at bounding box center [440, 18] width 26 height 6
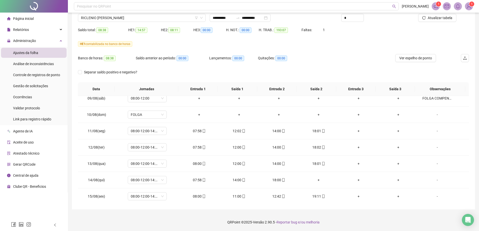
scroll to position [367, 0]
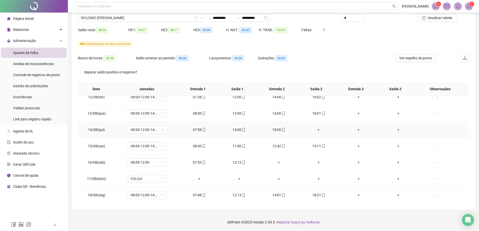
click at [318, 130] on div "+" at bounding box center [319, 130] width 32 height 6
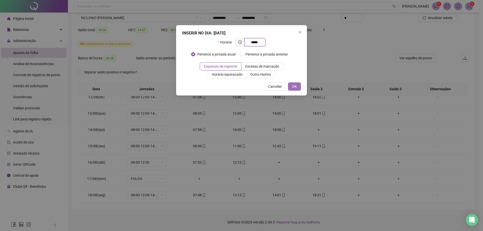
type input "*****"
click at [299, 90] on button "OK" at bounding box center [294, 87] width 13 height 8
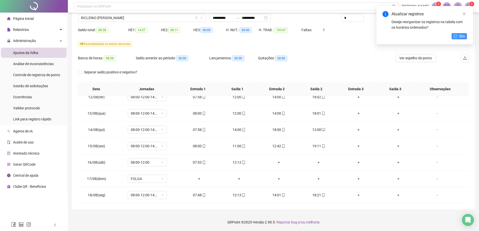
click at [465, 36] on span "Sim" at bounding box center [463, 36] width 6 height 6
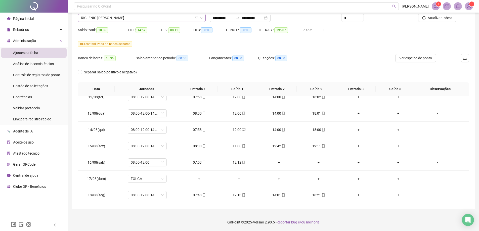
click at [126, 19] on span "RICLENIO [PERSON_NAME]" at bounding box center [142, 18] width 122 height 8
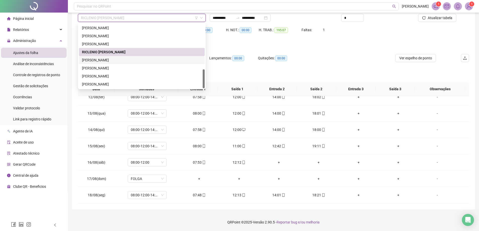
click at [98, 60] on div "[PERSON_NAME]" at bounding box center [142, 60] width 120 height 6
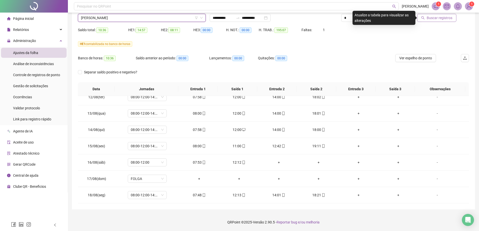
click at [447, 20] on span "Buscar registros" at bounding box center [440, 18] width 26 height 6
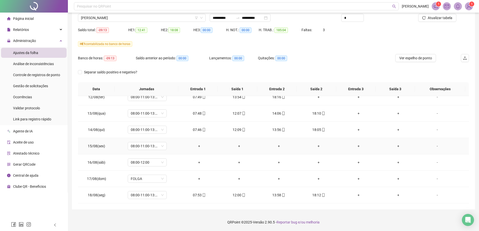
click at [432, 145] on div "-" at bounding box center [438, 146] width 30 height 6
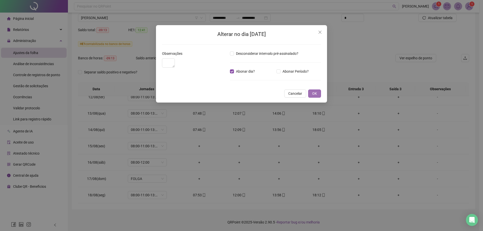
click at [313, 96] on span "OK" at bounding box center [314, 94] width 5 height 6
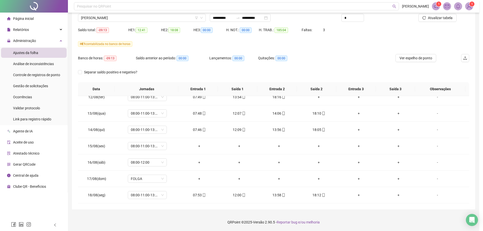
click at [320, 115] on div "Alterar no dia [DATE] Observações Desconsiderar intervalo pré-assinalado? Abona…" at bounding box center [241, 115] width 483 height 231
click at [437, 165] on div "-" at bounding box center [438, 163] width 30 height 6
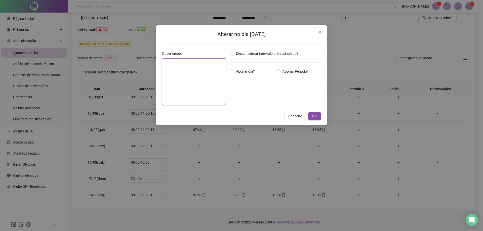
click at [174, 78] on textarea at bounding box center [194, 81] width 64 height 47
click at [164, 62] on textarea "**********" at bounding box center [194, 81] width 64 height 47
type textarea "**********"
click at [316, 116] on span "OK" at bounding box center [314, 117] width 5 height 6
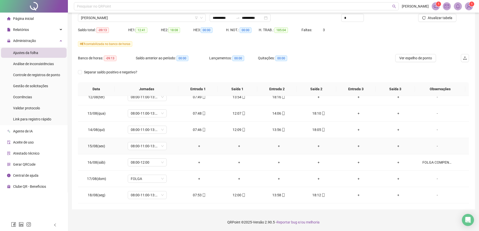
scroll to position [317, 0]
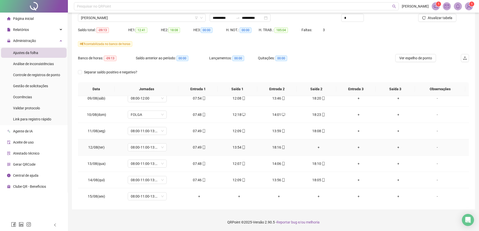
click at [316, 147] on div "+" at bounding box center [319, 148] width 32 height 6
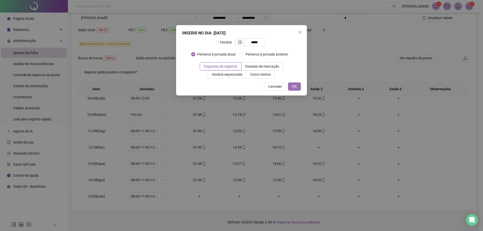
type input "*****"
click at [291, 86] on button "OK" at bounding box center [294, 87] width 13 height 8
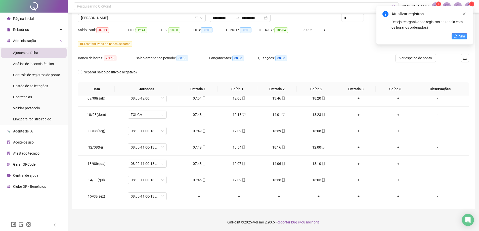
drag, startPoint x: 462, startPoint y: 33, endPoint x: 461, endPoint y: 35, distance: 3.0
click at [462, 33] on div "Atualizar registros Deseja reorganizar os registros na tabela com os horários o…" at bounding box center [425, 25] width 97 height 39
click at [461, 36] on span "Sim" at bounding box center [463, 36] width 6 height 6
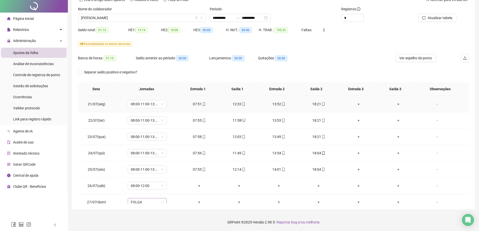
scroll to position [0, 0]
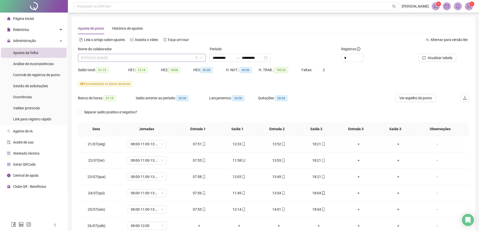
click at [122, 55] on span "[PERSON_NAME]" at bounding box center [142, 58] width 122 height 8
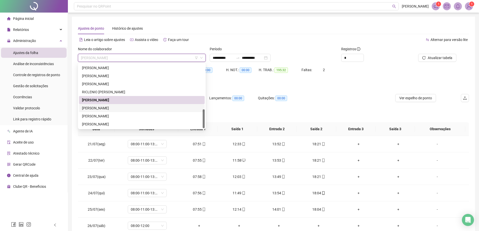
click at [110, 106] on div "[PERSON_NAME]" at bounding box center [142, 108] width 120 height 6
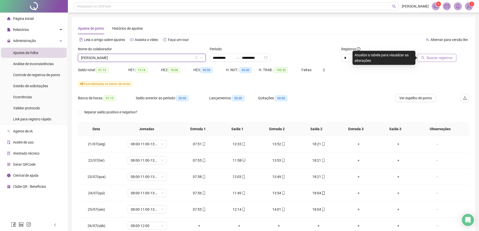
click at [426, 59] on button "Buscar registros" at bounding box center [437, 58] width 39 height 8
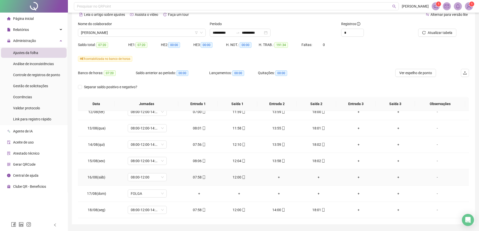
scroll to position [40, 0]
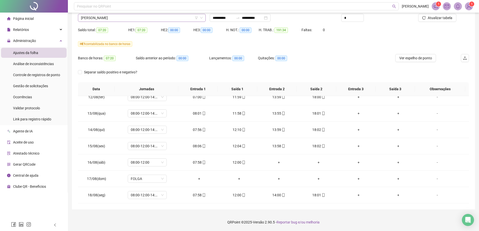
click at [136, 17] on span "[PERSON_NAME]" at bounding box center [142, 18] width 122 height 8
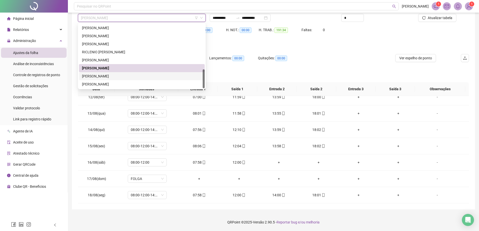
click at [93, 78] on div "[PERSON_NAME]" at bounding box center [142, 76] width 120 height 6
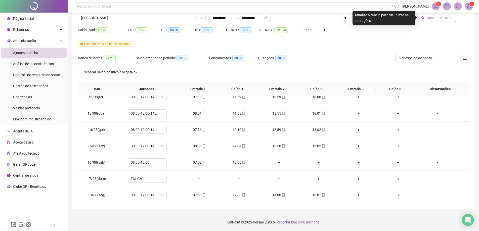
click at [450, 17] on span "Buscar registros" at bounding box center [440, 18] width 26 height 6
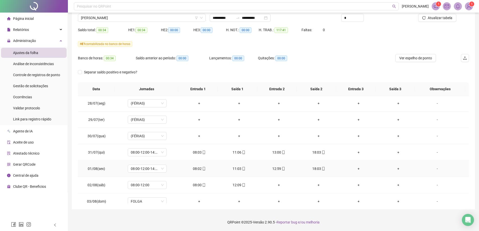
scroll to position [90, 0]
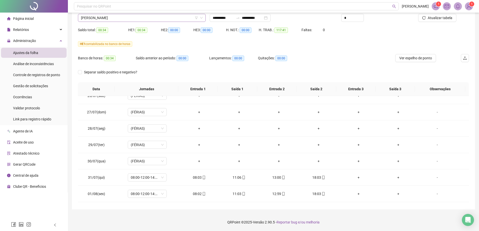
click at [140, 18] on span "[PERSON_NAME]" at bounding box center [142, 18] width 122 height 8
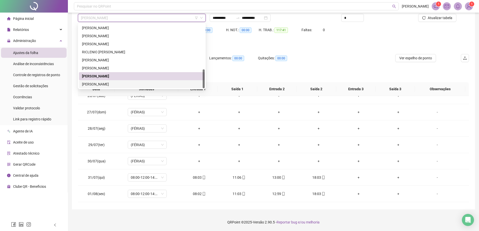
click at [101, 86] on div "[PERSON_NAME]" at bounding box center [142, 85] width 120 height 6
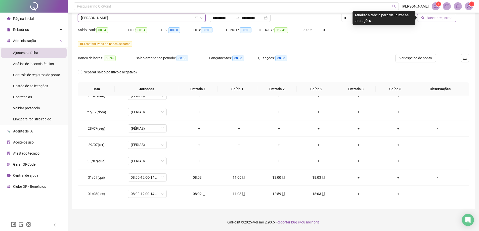
click at [442, 15] on span "Buscar registros" at bounding box center [440, 18] width 26 height 6
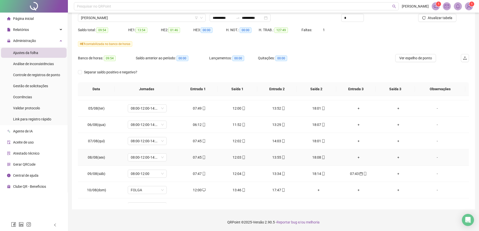
scroll to position [266, 0]
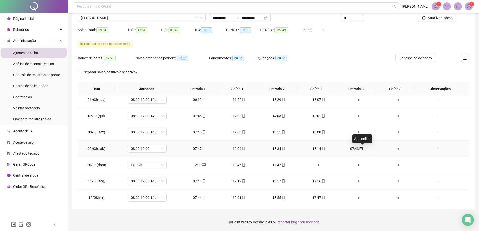
click at [360, 147] on icon "calendar" at bounding box center [362, 149] width 4 height 4
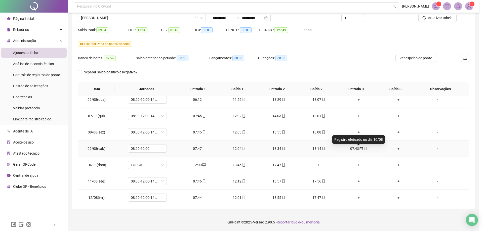
type input "**********"
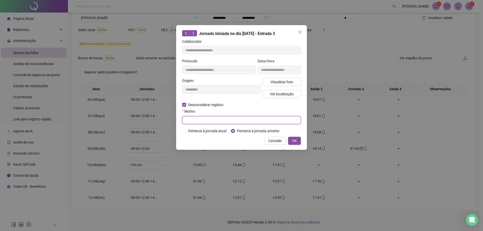
click at [194, 122] on input "text" at bounding box center [241, 120] width 119 height 8
type input "**********"
click at [293, 142] on span "OK" at bounding box center [294, 141] width 5 height 6
drag, startPoint x: 296, startPoint y: 140, endPoint x: 292, endPoint y: 140, distance: 3.3
click at [296, 140] on span "OK" at bounding box center [294, 141] width 5 height 6
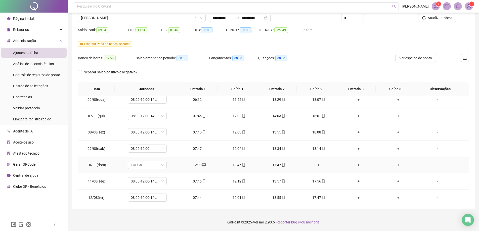
click at [315, 165] on div "+" at bounding box center [319, 165] width 32 height 6
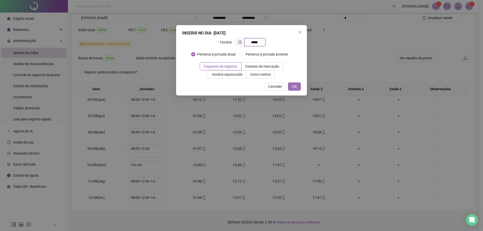
type input "*****"
click at [295, 85] on span "OK" at bounding box center [294, 87] width 5 height 6
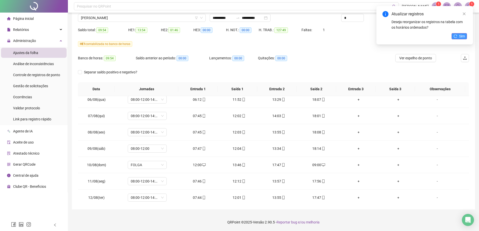
click at [459, 34] on button "Sim" at bounding box center [459, 36] width 15 height 6
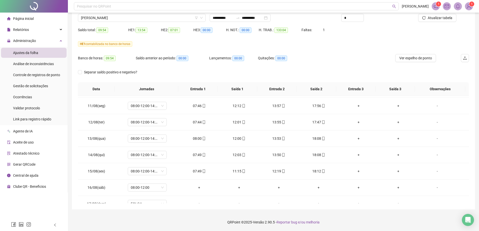
scroll to position [367, 0]
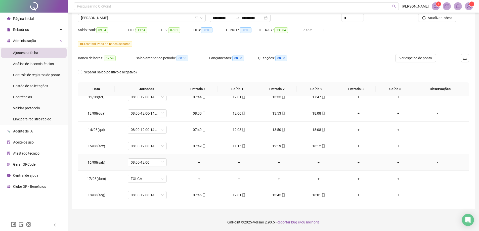
click at [431, 163] on div "-" at bounding box center [438, 163] width 30 height 6
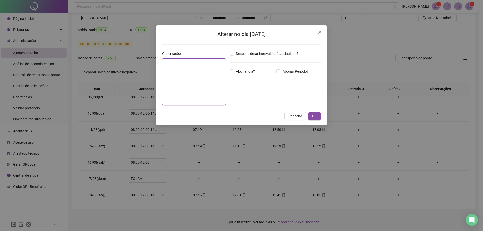
click at [201, 72] on textarea at bounding box center [194, 81] width 64 height 47
type textarea "**********"
click at [312, 117] on button "OK" at bounding box center [314, 116] width 13 height 8
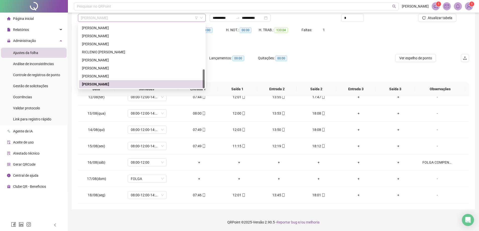
click at [140, 19] on span "[PERSON_NAME]" at bounding box center [142, 18] width 122 height 8
click at [322, 45] on div "HE 1 contabilizada no banco de horas" at bounding box center [273, 44] width 391 height 6
